Goal: Transaction & Acquisition: Download file/media

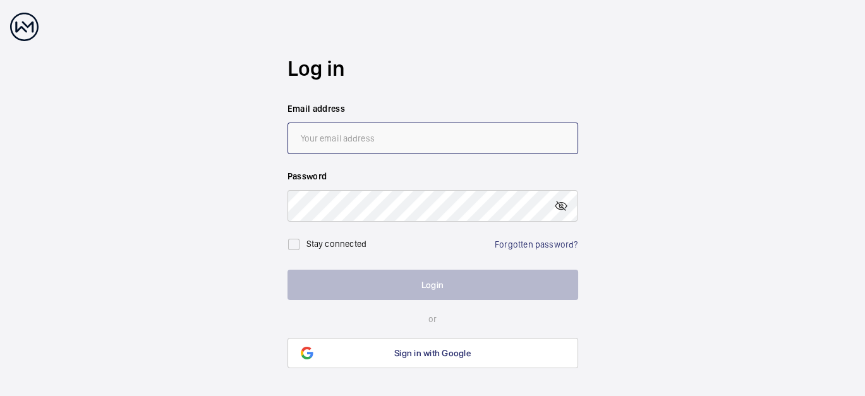
type input "[EMAIL_ADDRESS][PERSON_NAME][DOMAIN_NAME]"
click at [473, 271] on button "Login" at bounding box center [433, 285] width 291 height 30
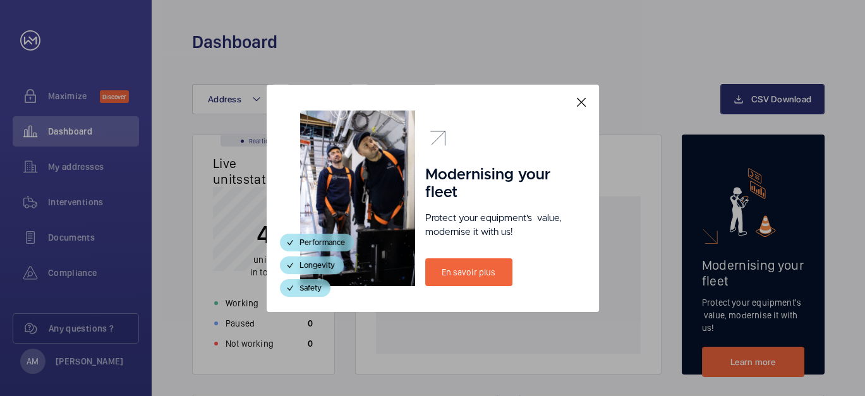
click at [580, 106] on mat-icon at bounding box center [581, 102] width 15 height 15
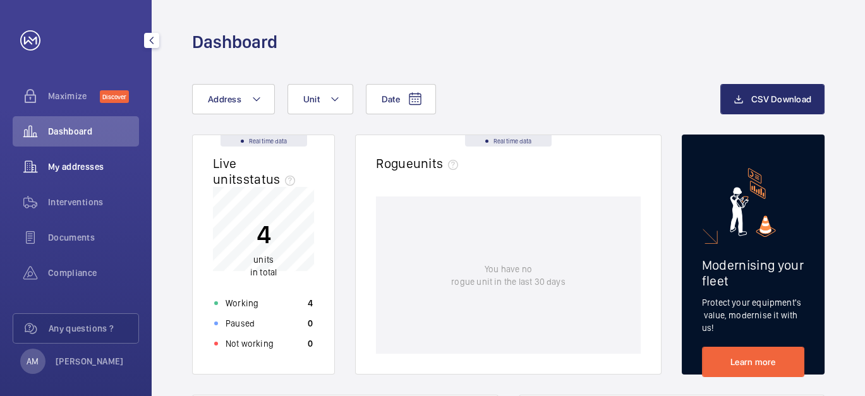
click at [87, 167] on span "My addresses" at bounding box center [93, 167] width 91 height 13
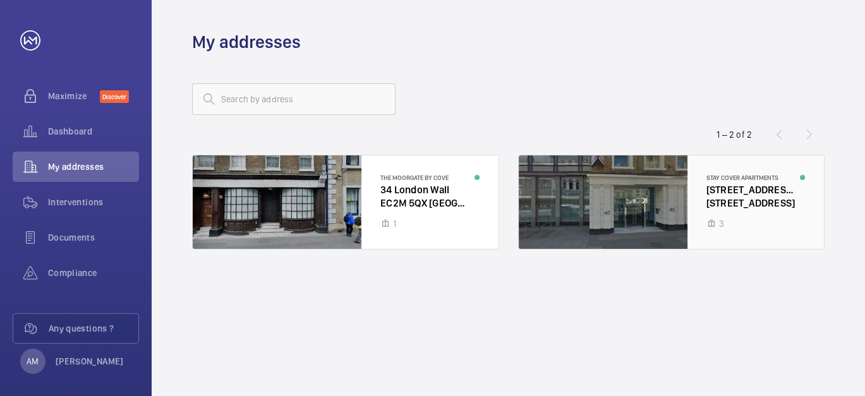
click at [743, 190] on div at bounding box center [672, 202] width 306 height 94
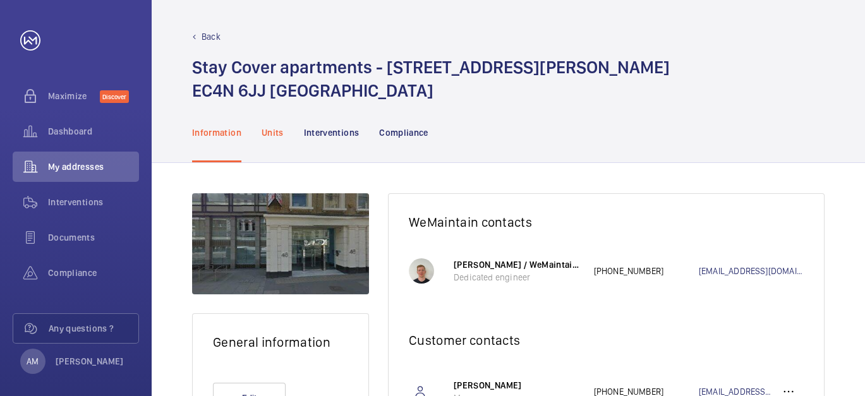
click at [269, 133] on p "Units" at bounding box center [273, 132] width 22 height 13
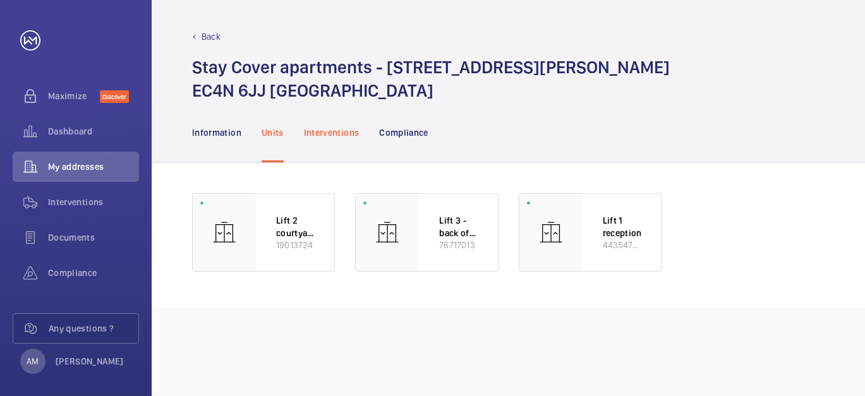
click at [333, 132] on p "Interventions" at bounding box center [332, 132] width 56 height 13
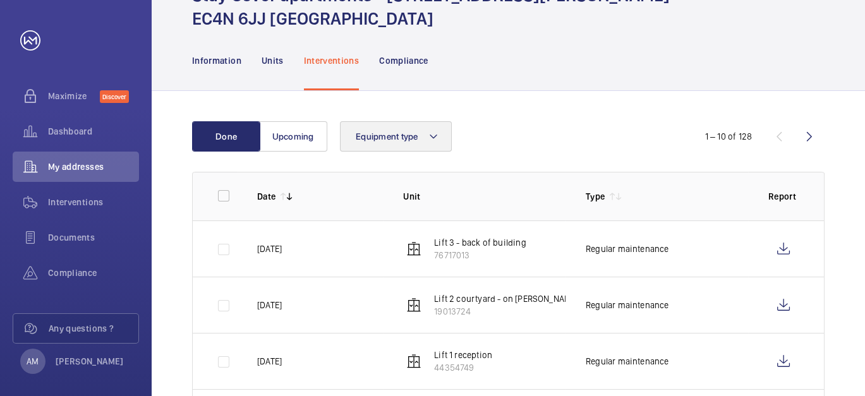
scroll to position [140, 0]
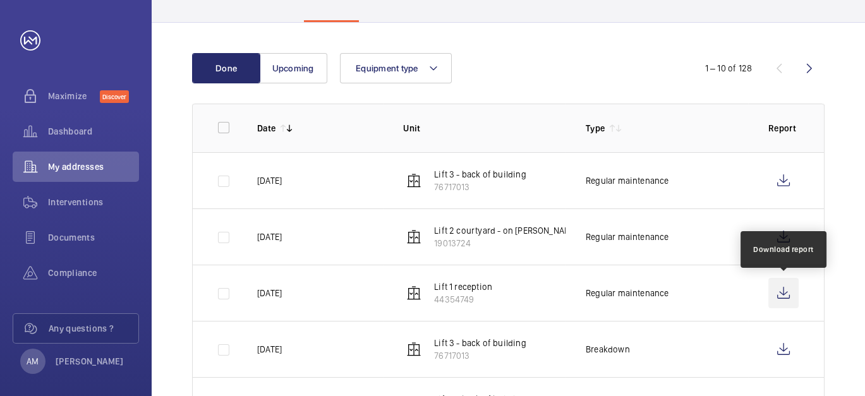
click at [782, 291] on wm-front-icon-button at bounding box center [784, 293] width 30 height 30
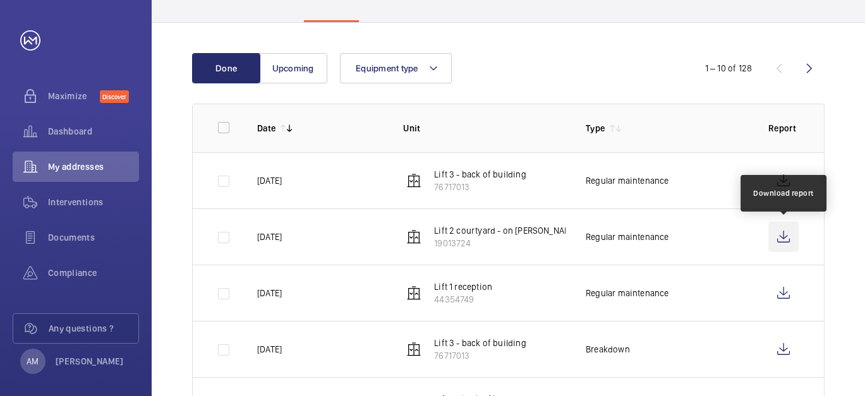
click at [787, 235] on wm-front-icon-button at bounding box center [784, 237] width 30 height 30
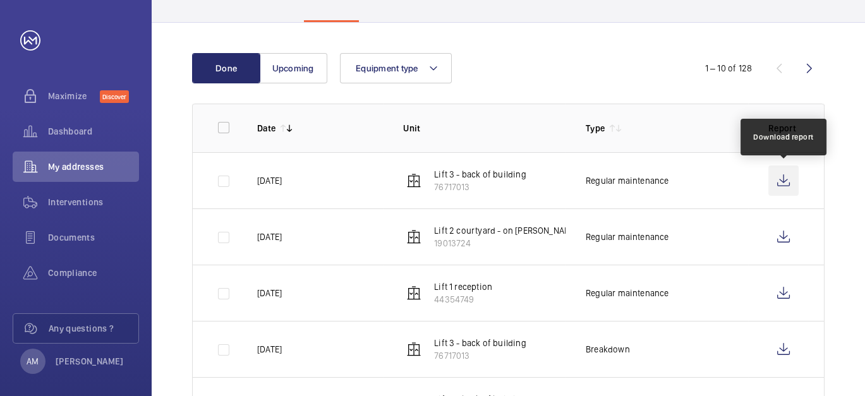
click at [779, 182] on wm-front-icon-button at bounding box center [784, 181] width 30 height 30
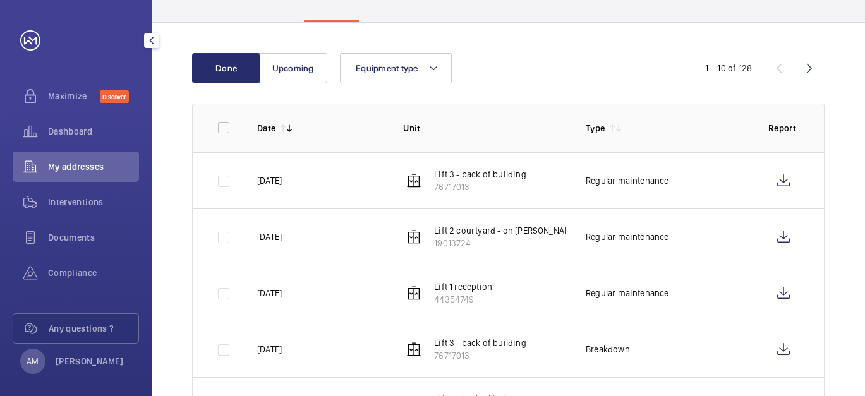
click at [58, 161] on span "My addresses" at bounding box center [93, 167] width 91 height 13
click at [88, 166] on span "My addresses" at bounding box center [93, 167] width 91 height 13
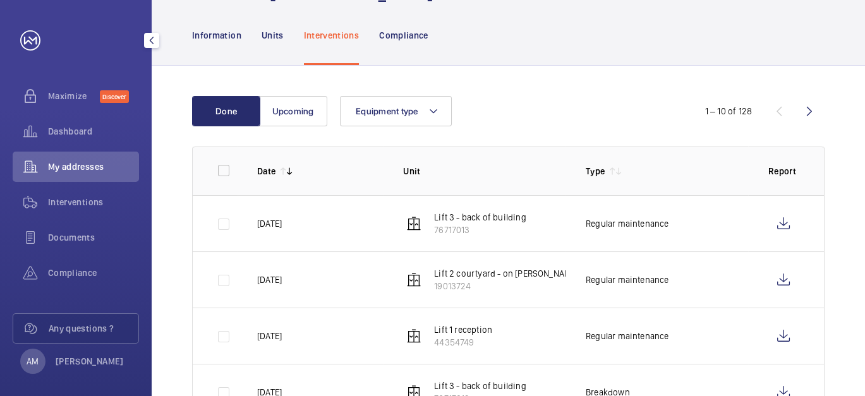
scroll to position [0, 0]
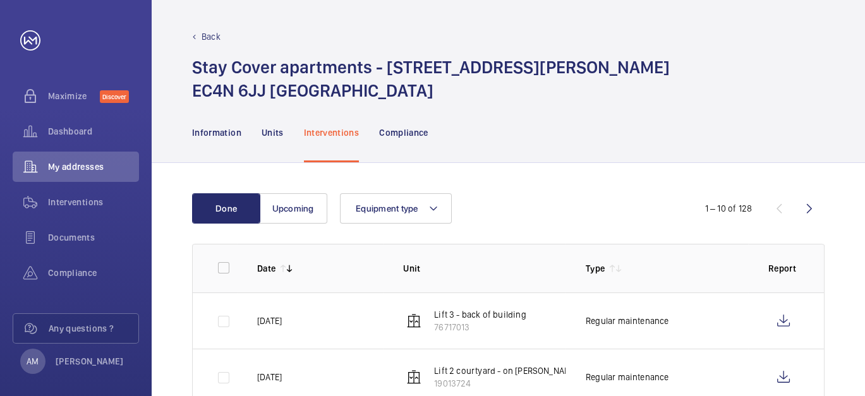
click at [214, 34] on p "Back" at bounding box center [211, 36] width 19 height 13
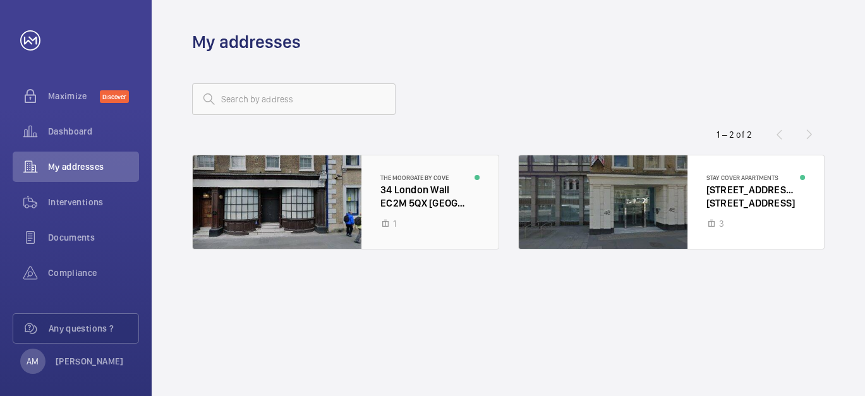
click at [294, 195] on div at bounding box center [346, 202] width 306 height 94
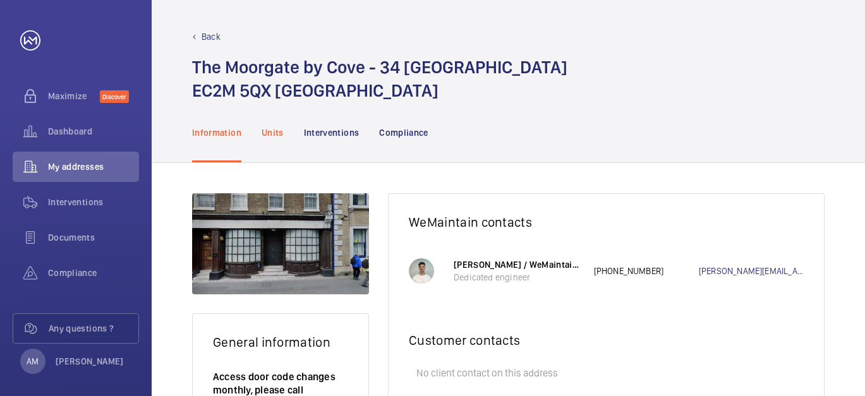
click at [276, 129] on p "Units" at bounding box center [273, 132] width 22 height 13
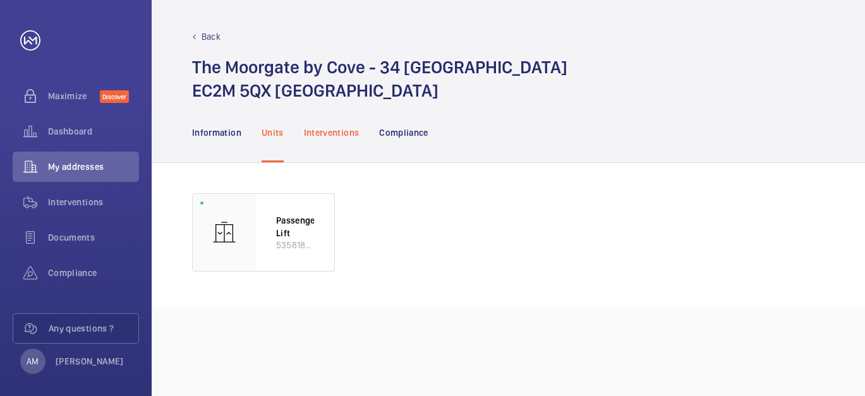
click at [338, 133] on p "Interventions" at bounding box center [332, 132] width 56 height 13
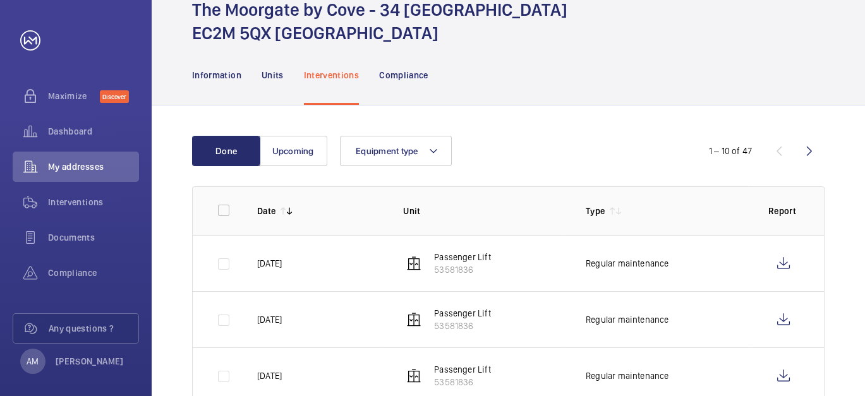
scroll to position [140, 0]
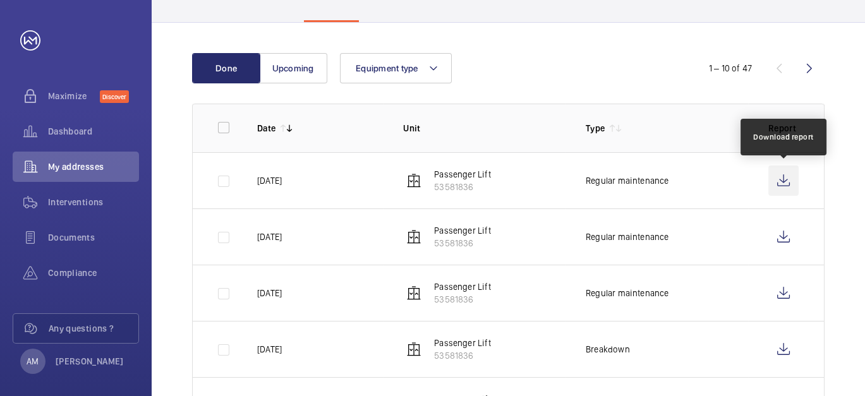
click at [783, 177] on wm-front-icon-button at bounding box center [784, 181] width 30 height 30
